Goal: Find specific page/section: Find specific page/section

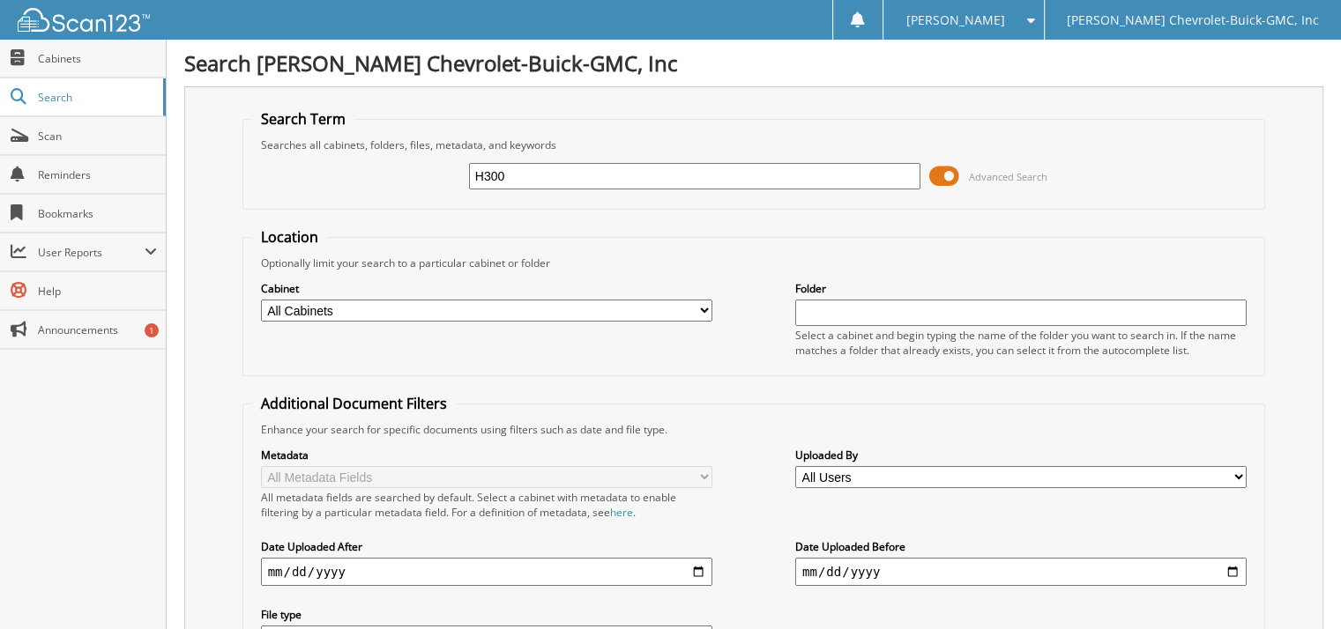
type input "H300"
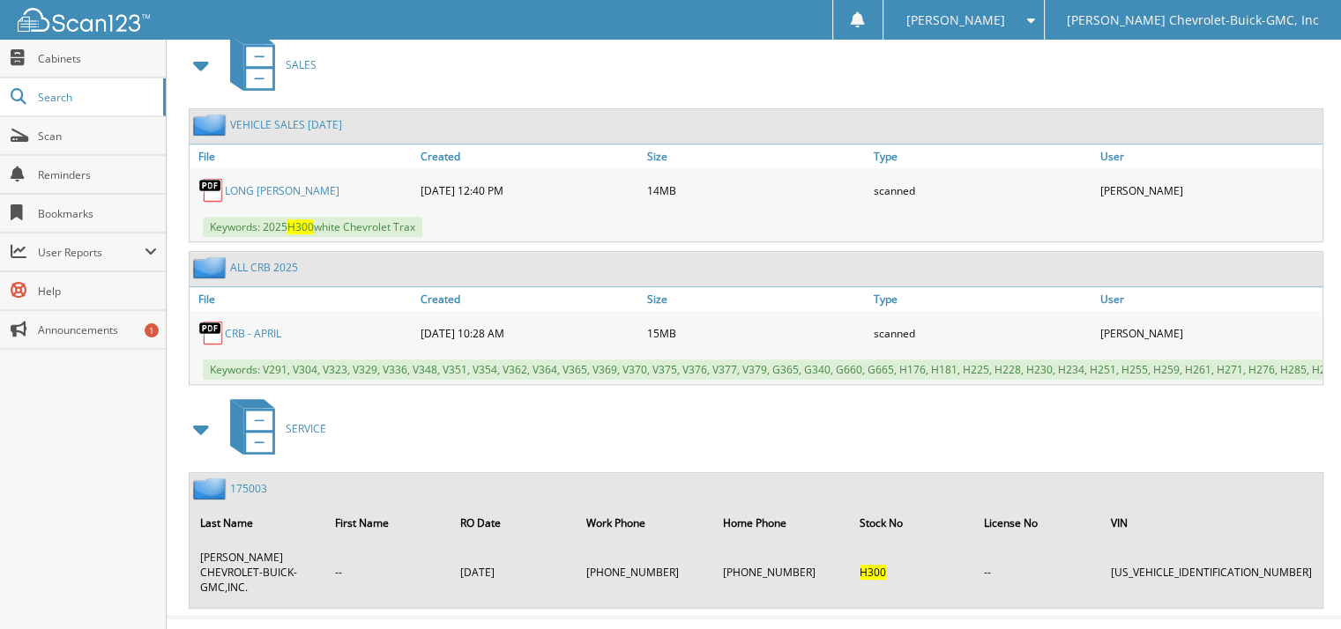
scroll to position [791, 0]
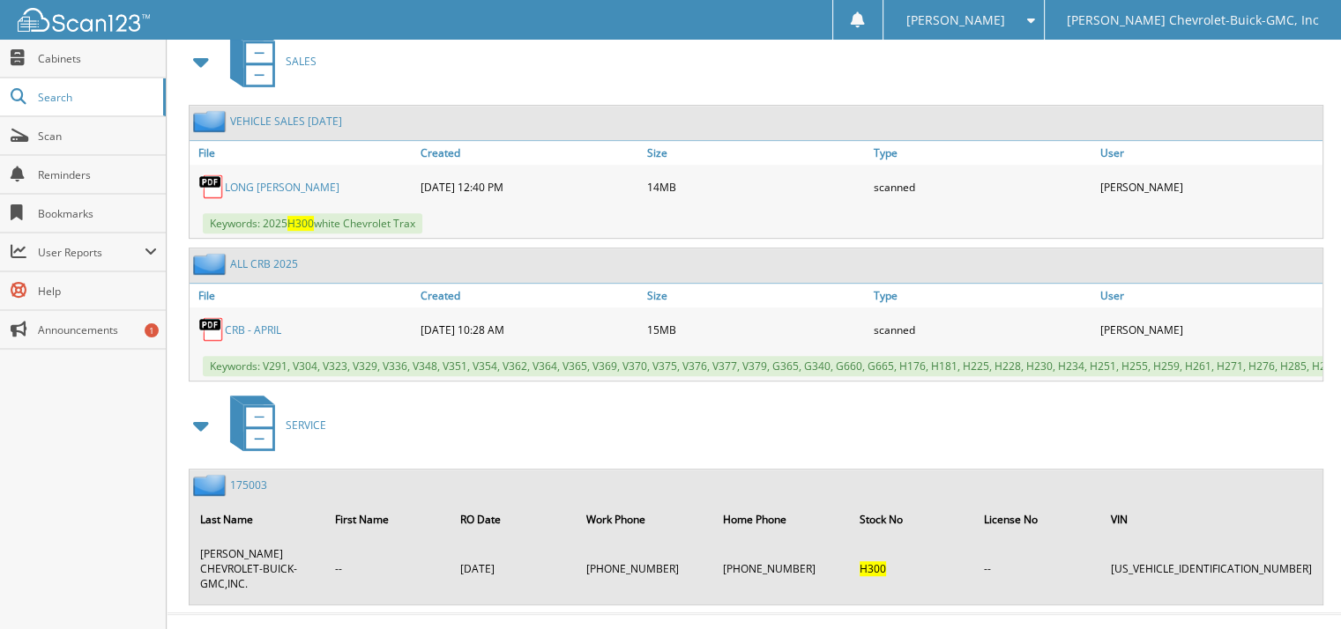
click at [272, 180] on link "LONG [PERSON_NAME]" at bounding box center [282, 187] width 115 height 15
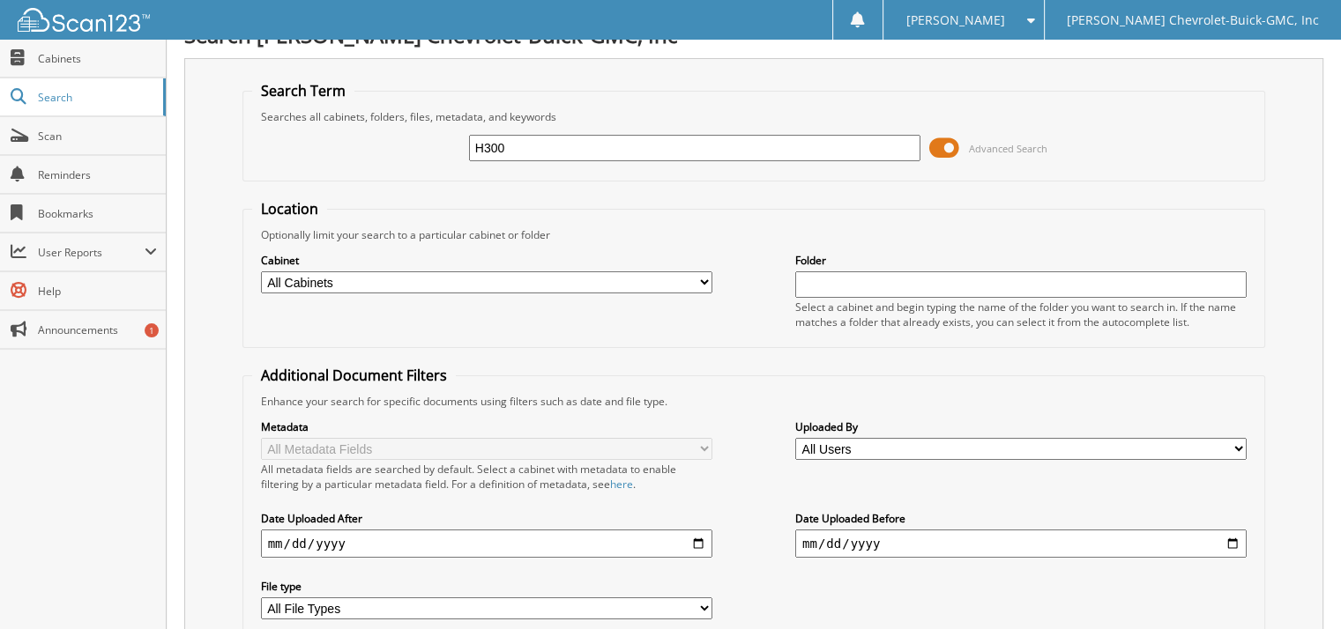
scroll to position [0, 0]
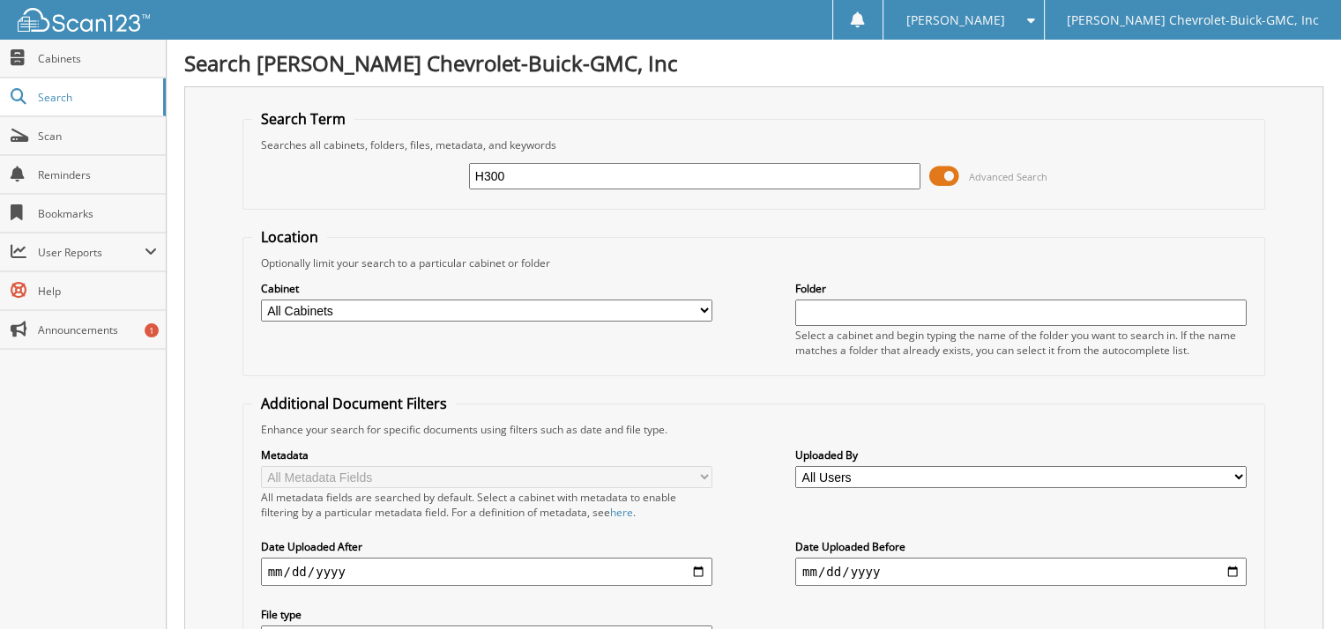
drag, startPoint x: 521, startPoint y: 173, endPoint x: 407, endPoint y: 176, distance: 113.8
click at [407, 176] on div "H300 Advanced Search" at bounding box center [754, 176] width 1004 height 48
type input "\"
click at [938, 171] on span at bounding box center [944, 176] width 30 height 26
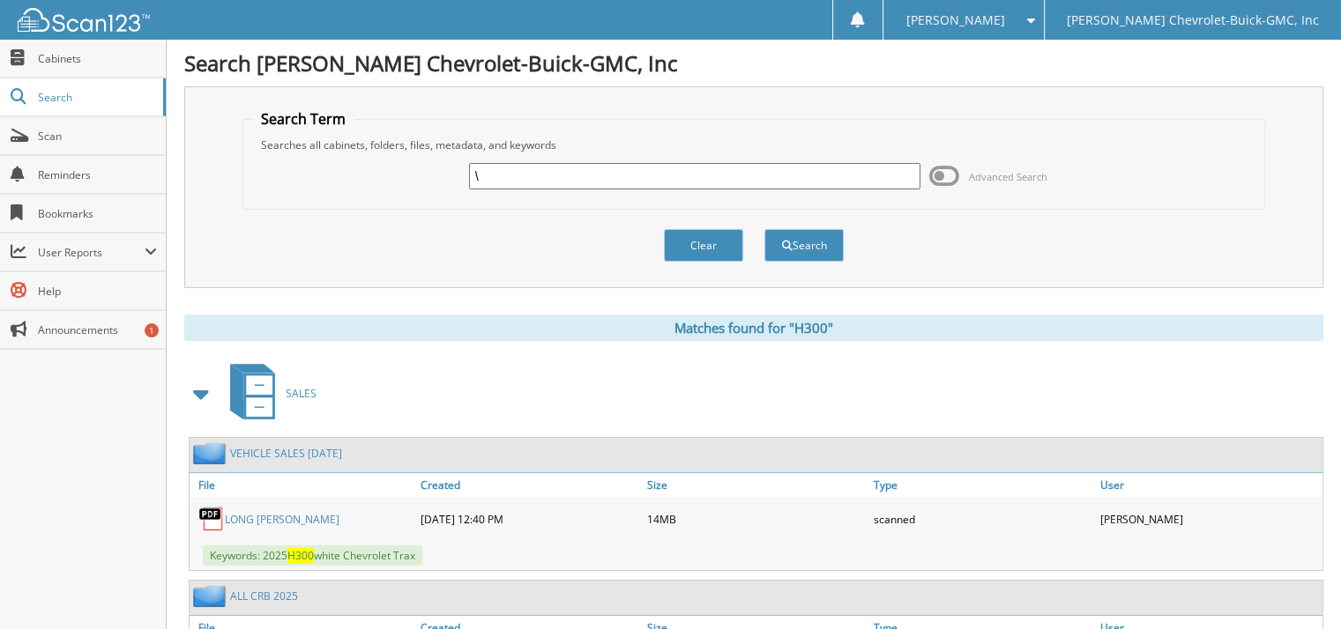
click at [649, 175] on input "\" at bounding box center [694, 176] width 451 height 26
type input "H469-1"
click at [764, 229] on button "Search" at bounding box center [803, 245] width 79 height 33
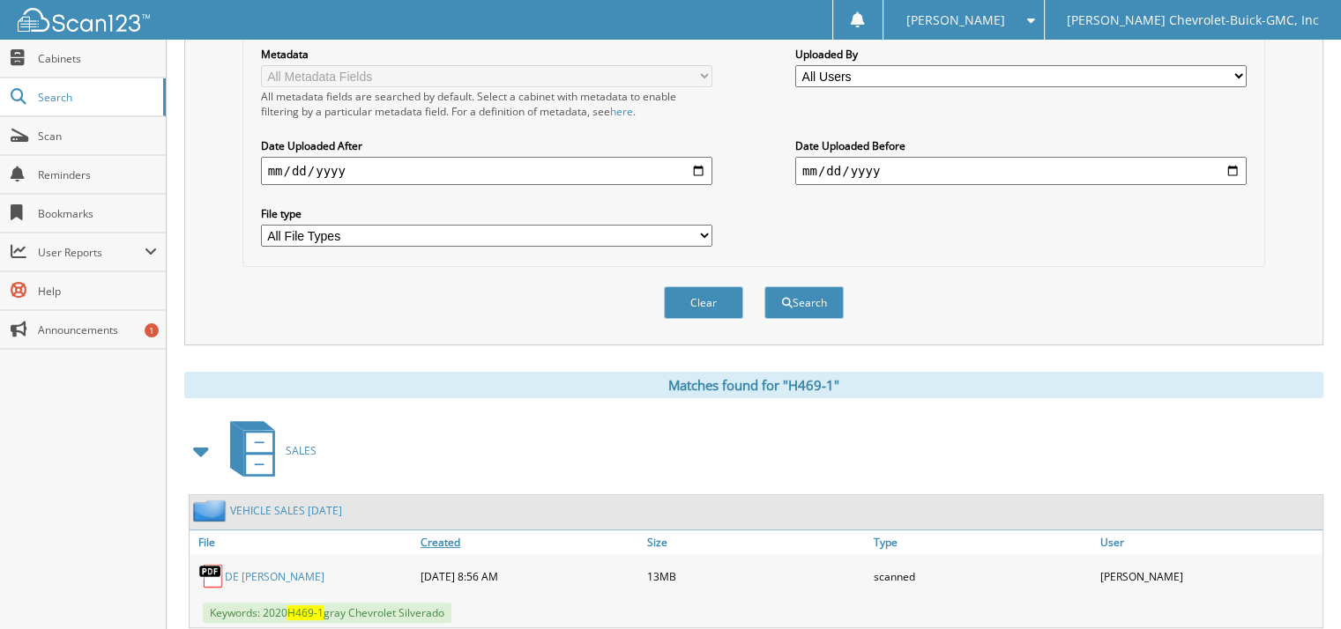
scroll to position [529, 0]
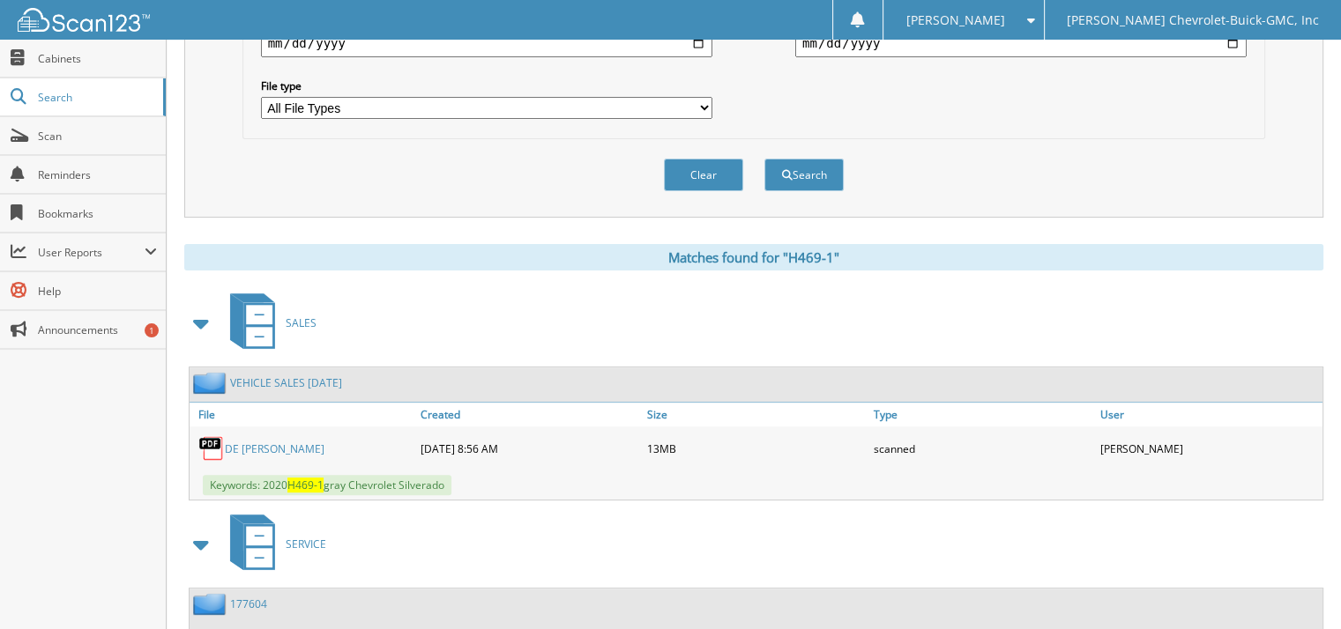
click at [254, 442] on link "DE JONG MARK" at bounding box center [275, 449] width 100 height 15
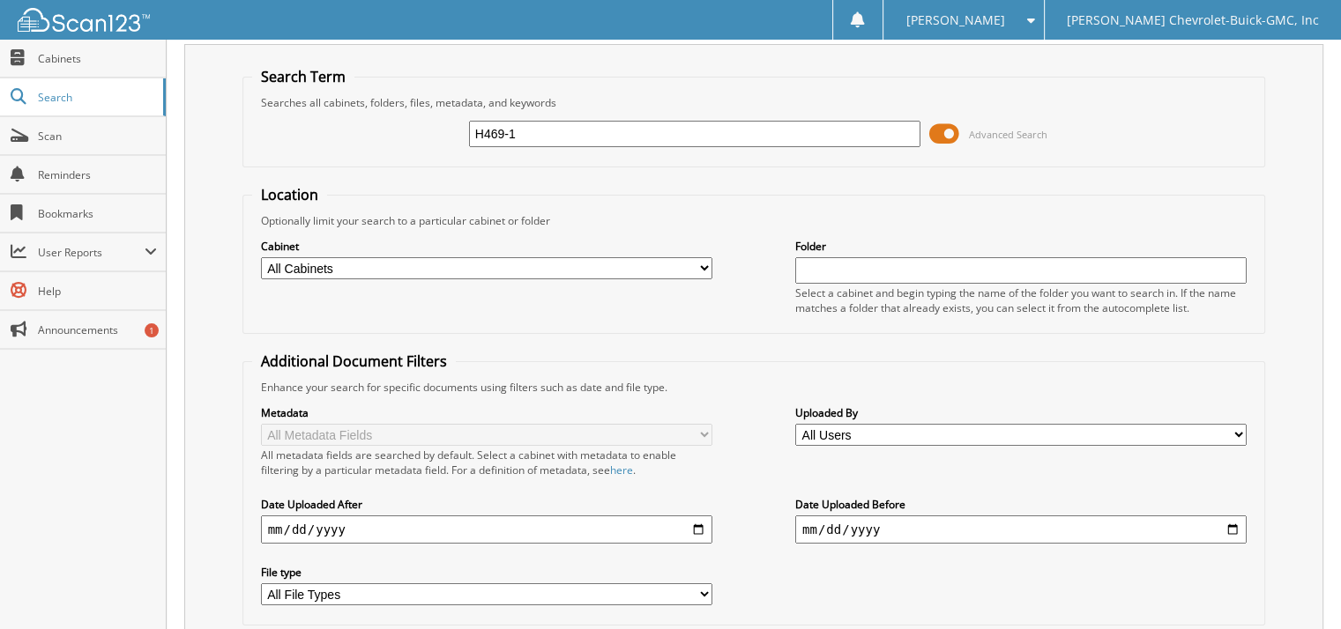
scroll to position [0, 0]
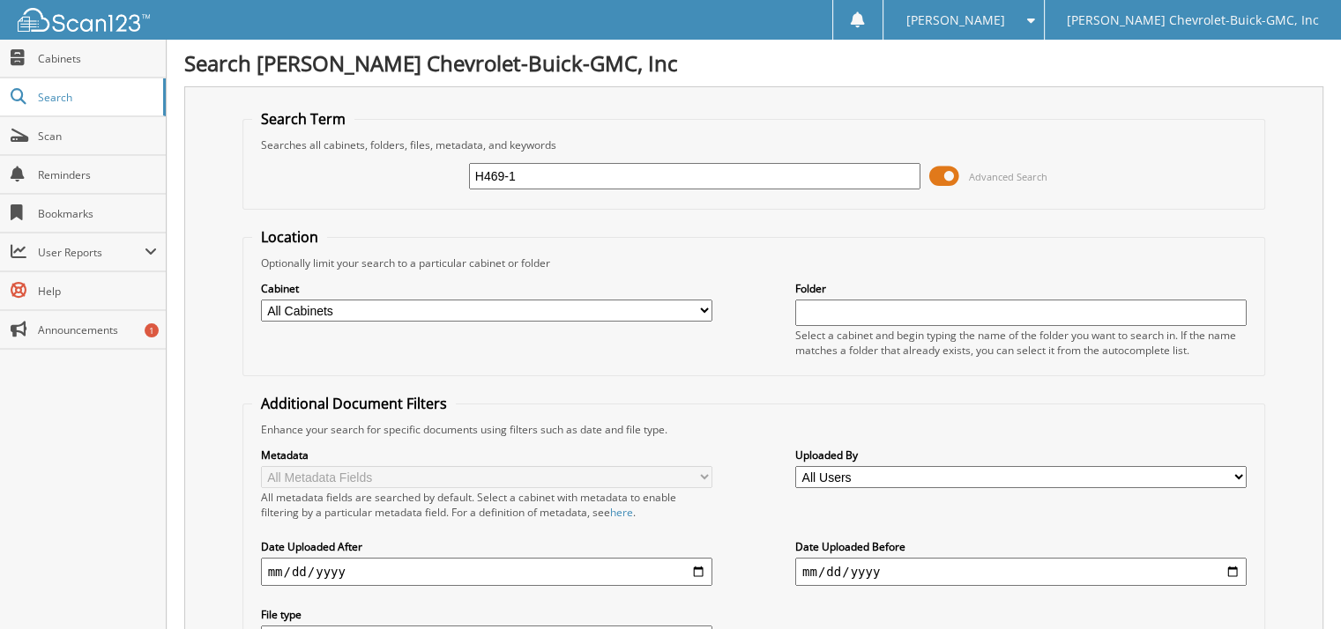
drag, startPoint x: 446, startPoint y: 175, endPoint x: 388, endPoint y: 173, distance: 58.2
click at [390, 173] on div "H469-1 Advanced Search" at bounding box center [754, 176] width 1004 height 48
type input "H139"
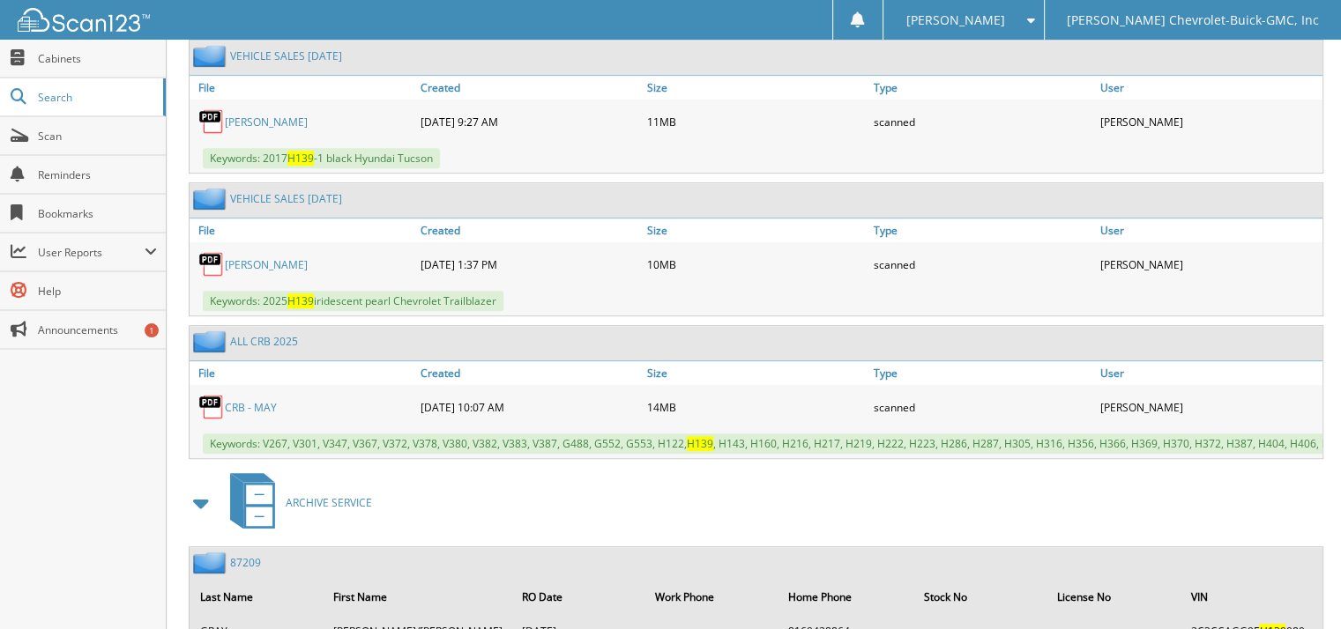
scroll to position [881, 0]
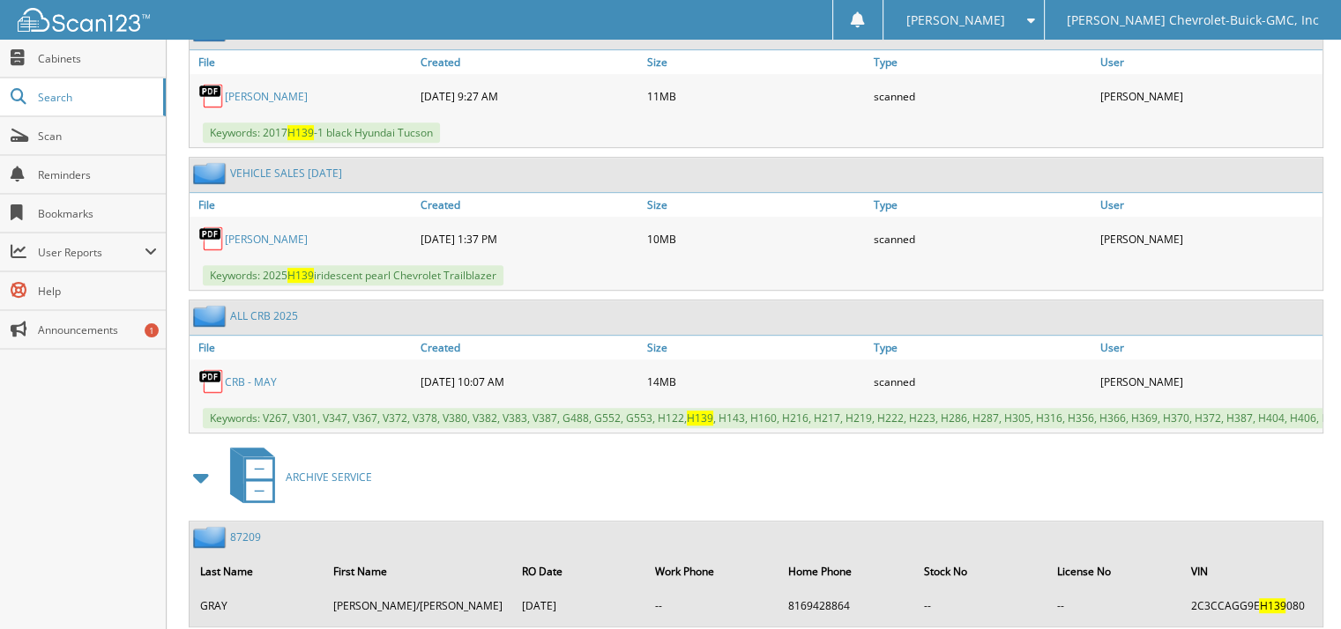
click at [282, 232] on link "CRAMER RONNIE" at bounding box center [266, 239] width 83 height 15
